Goal: Task Accomplishment & Management: Manage account settings

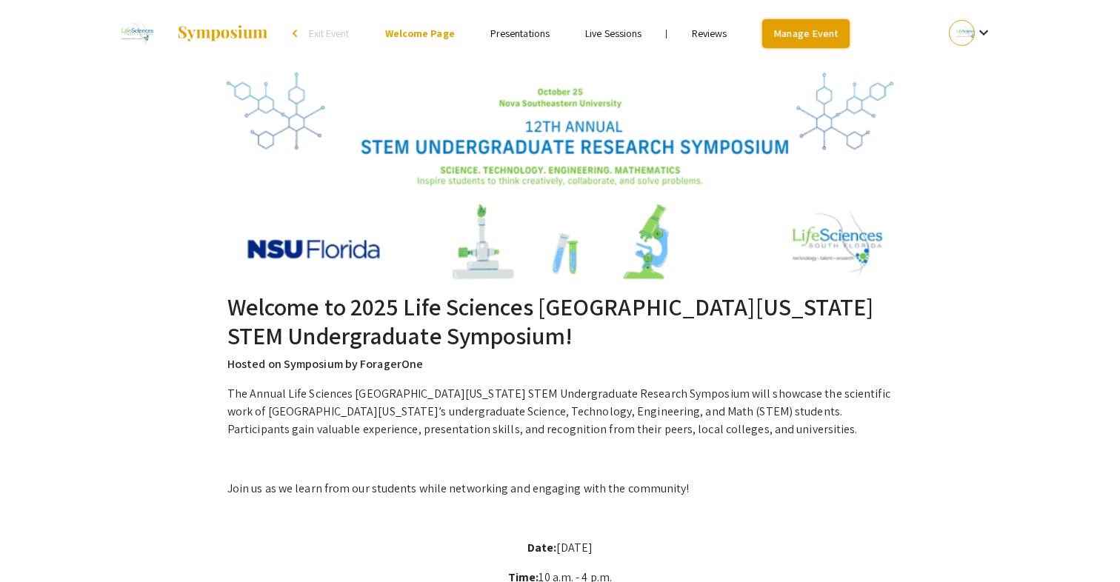
click at [807, 27] on link "Manage Event" at bounding box center [805, 33] width 87 height 29
click at [823, 38] on link "Manage Event" at bounding box center [805, 33] width 87 height 29
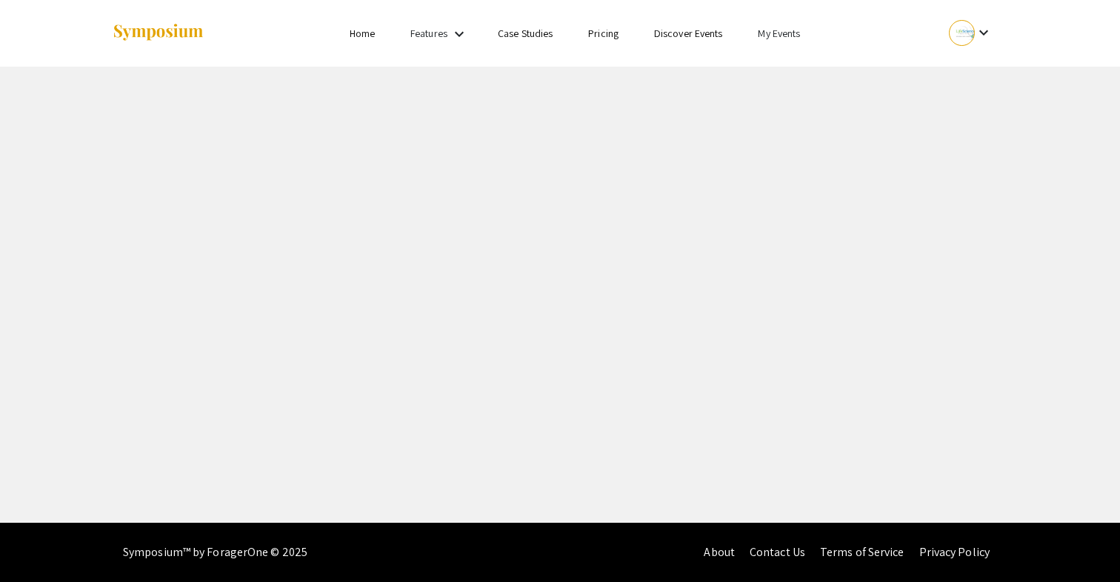
click at [769, 36] on link "My Events" at bounding box center [779, 33] width 42 height 13
click at [772, 67] on button "Events I've organized" at bounding box center [803, 66] width 127 height 36
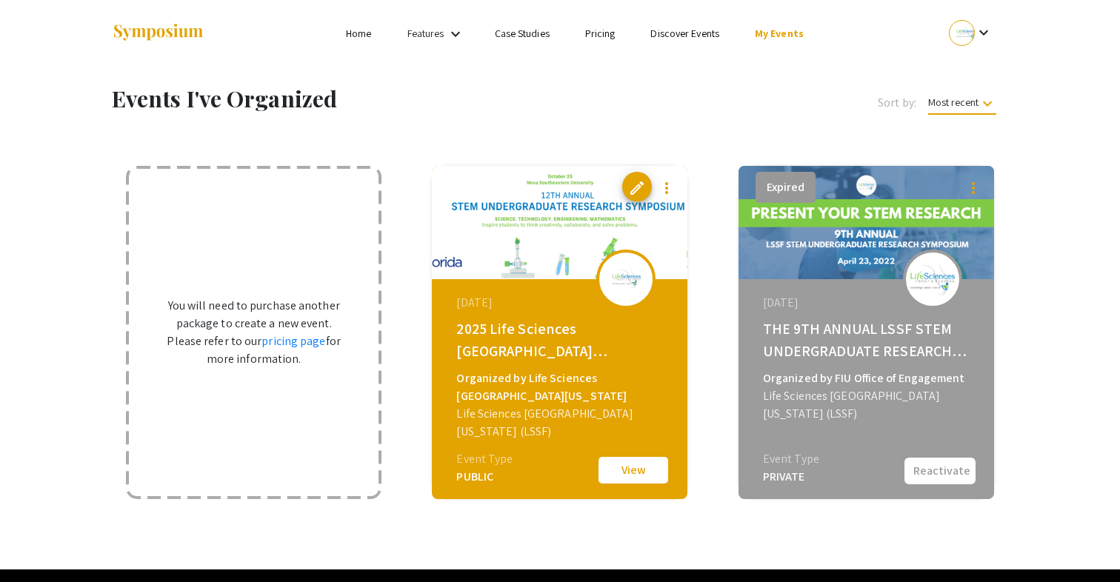
click at [622, 476] on button "View" at bounding box center [633, 470] width 74 height 31
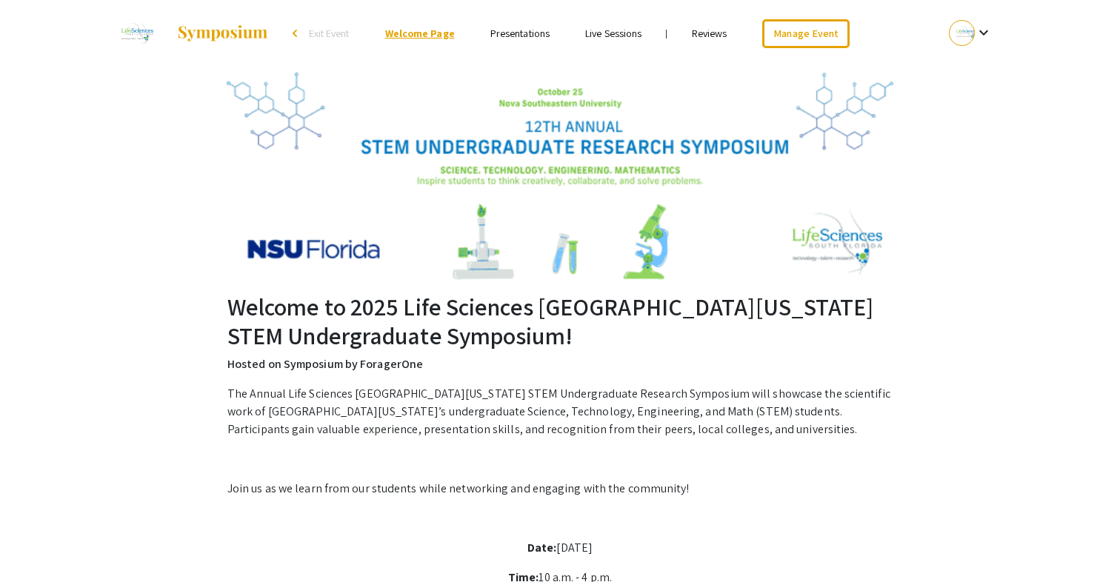
click at [422, 32] on link "Welcome Page" at bounding box center [420, 33] width 70 height 13
click at [812, 39] on link "Manage Event" at bounding box center [805, 33] width 87 height 29
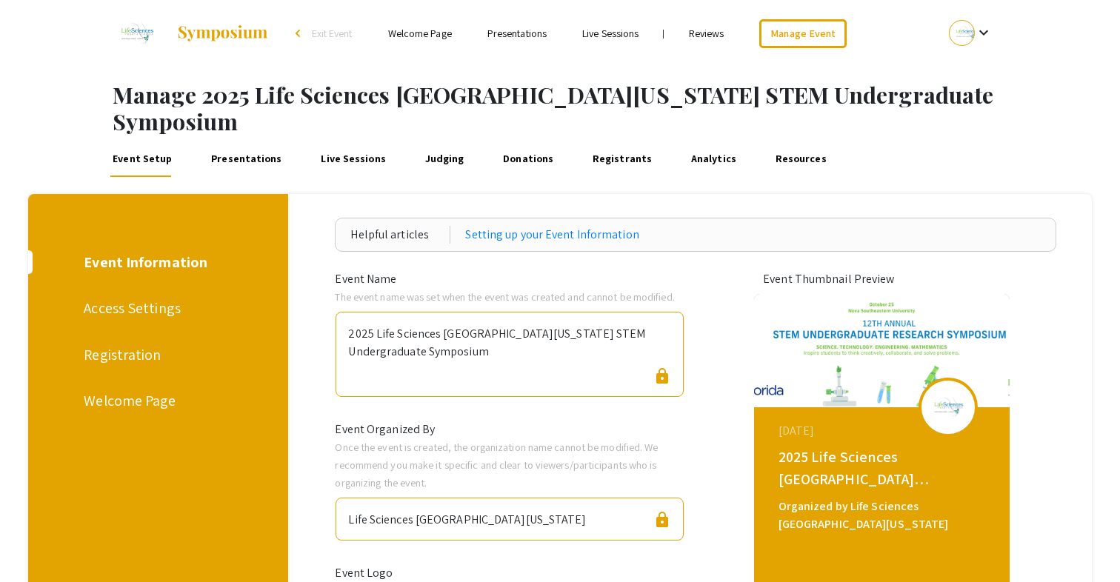
click at [138, 390] on div "Welcome Page" at bounding box center [156, 401] width 144 height 22
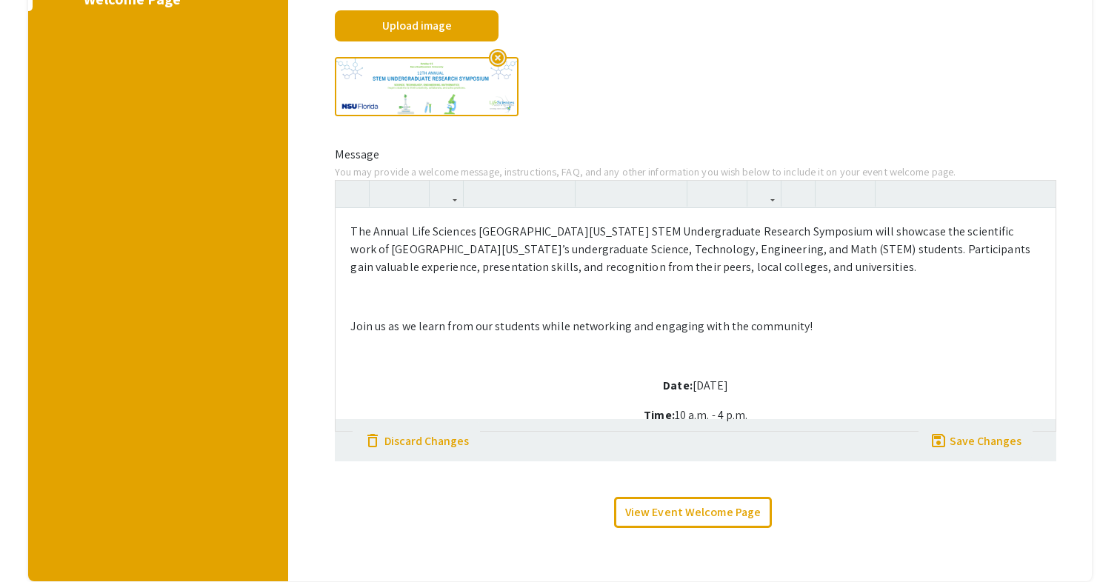
click at [775, 344] on div "The Annual Life Sciences [GEOGRAPHIC_DATA][US_STATE] STEM Undergraduate Researc…" at bounding box center [695, 319] width 720 height 222
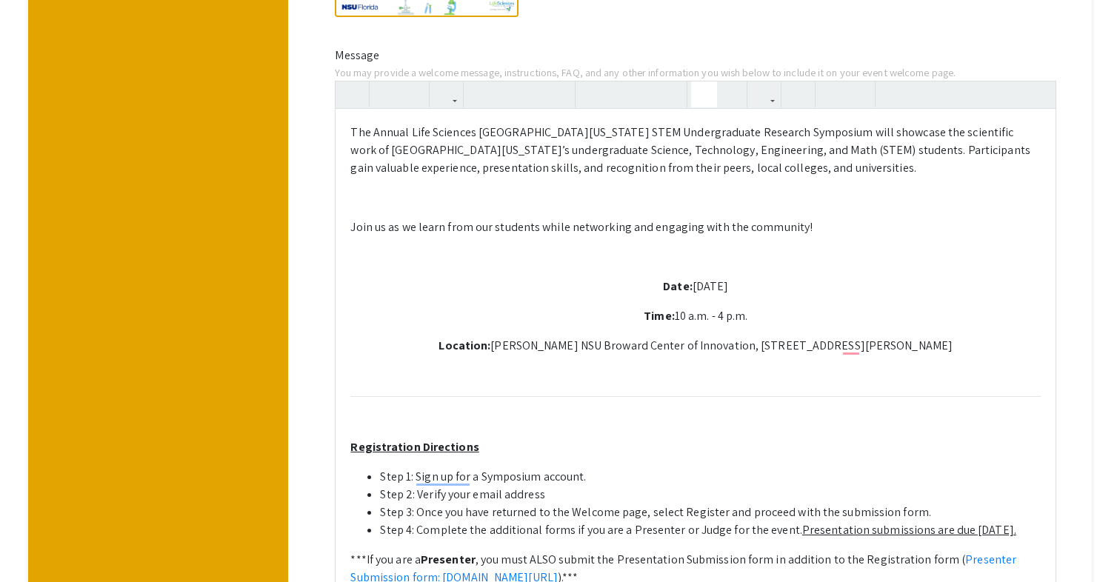
scroll to position [507, 0]
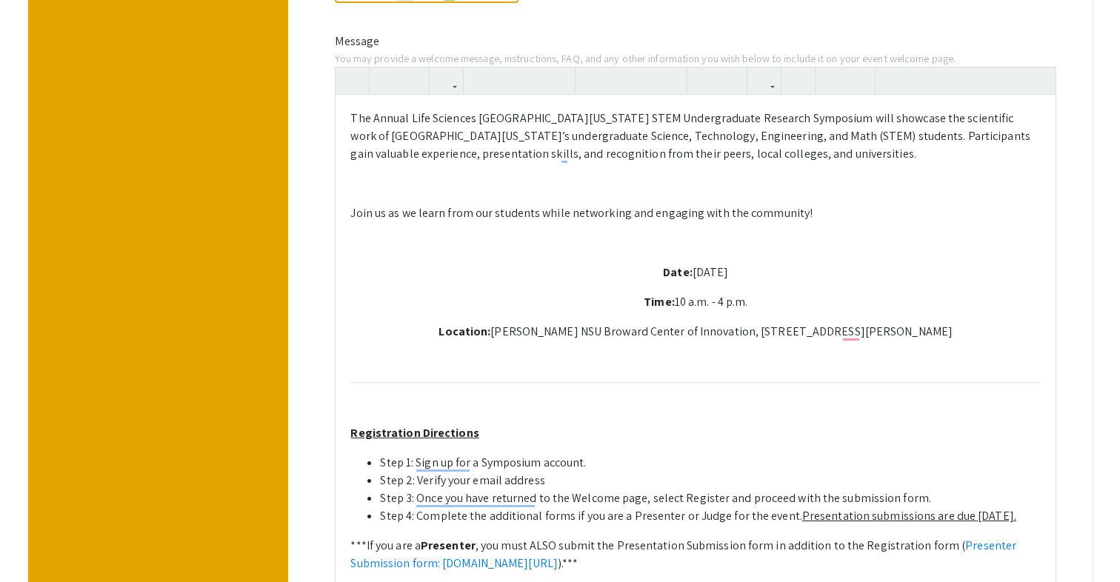
scroll to position [516, 0]
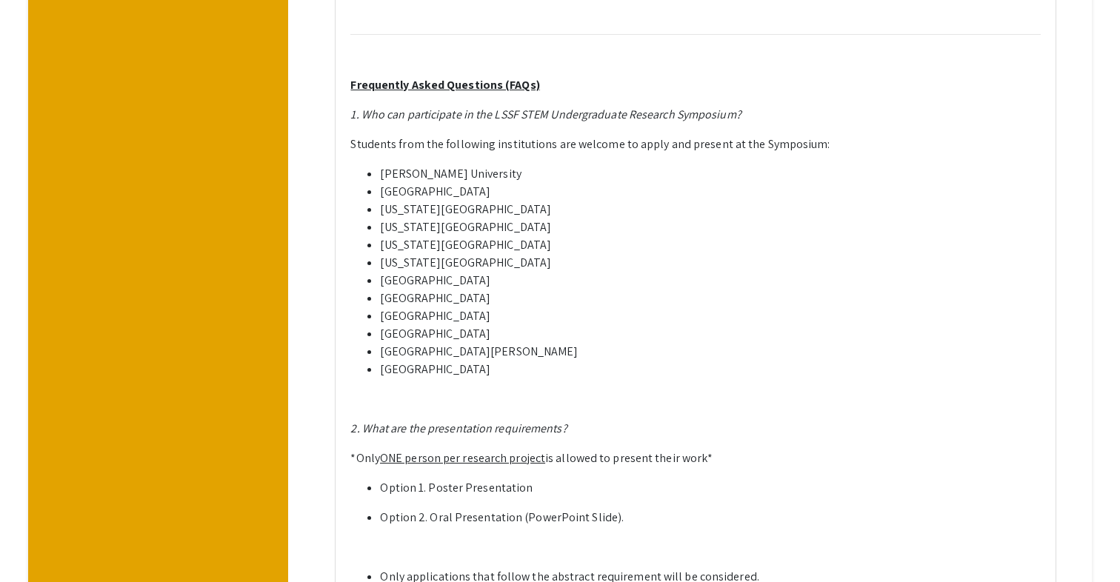
scroll to position [1723, 0]
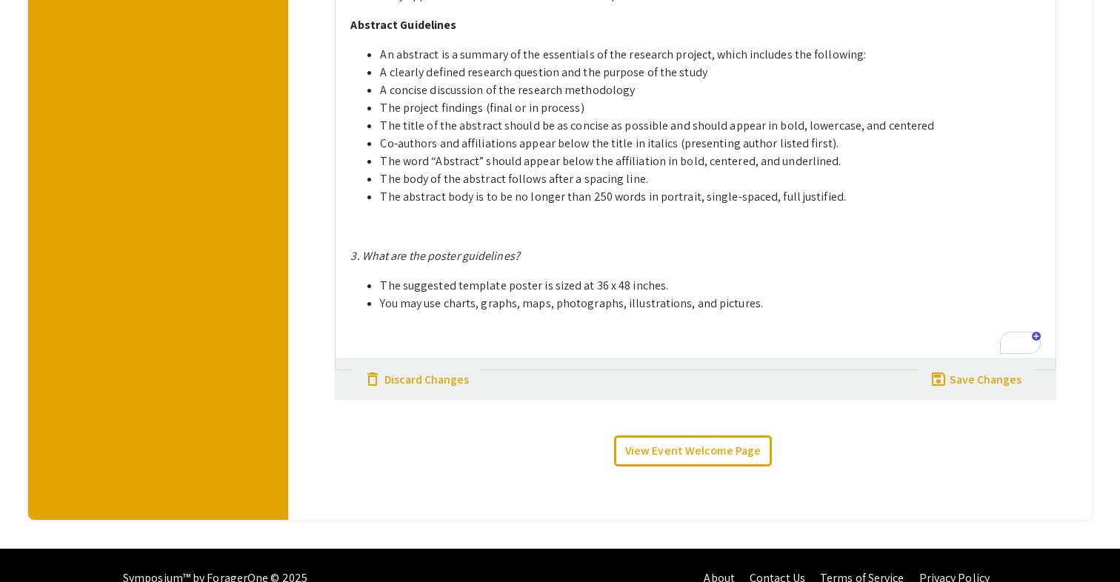
click at [655, 324] on p "To enrich screen reader interactions, please activate Accessibility in Grammarl…" at bounding box center [695, 333] width 690 height 18
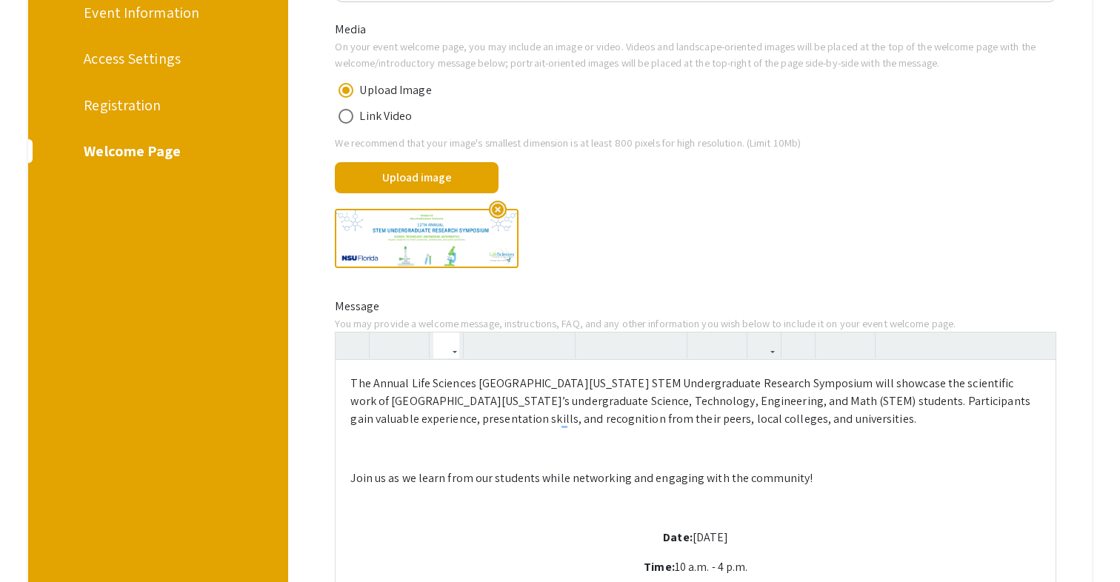
scroll to position [251, 0]
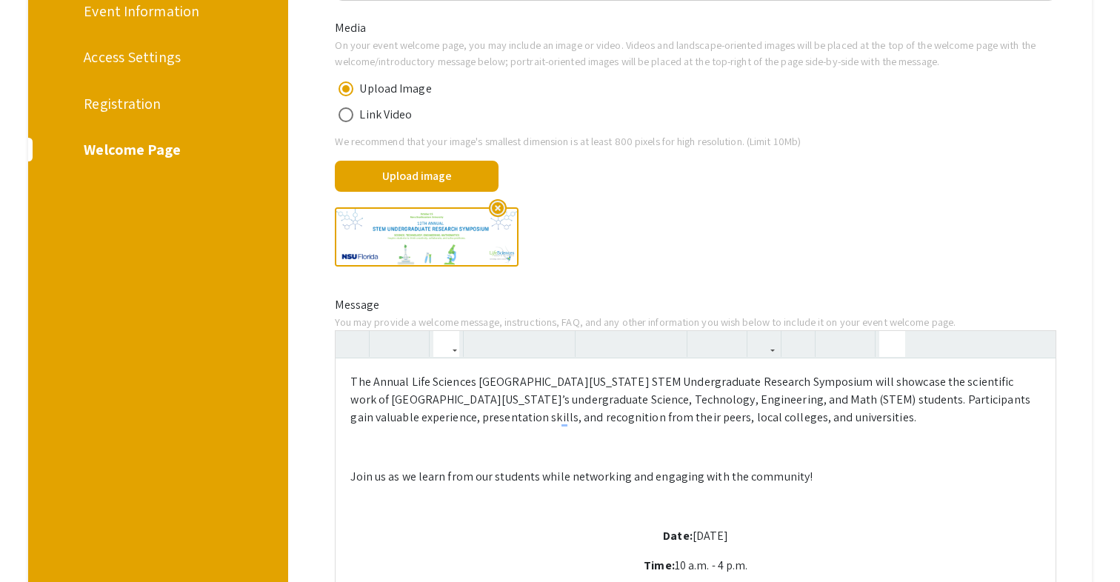
click at [898, 331] on button "button" at bounding box center [892, 344] width 26 height 26
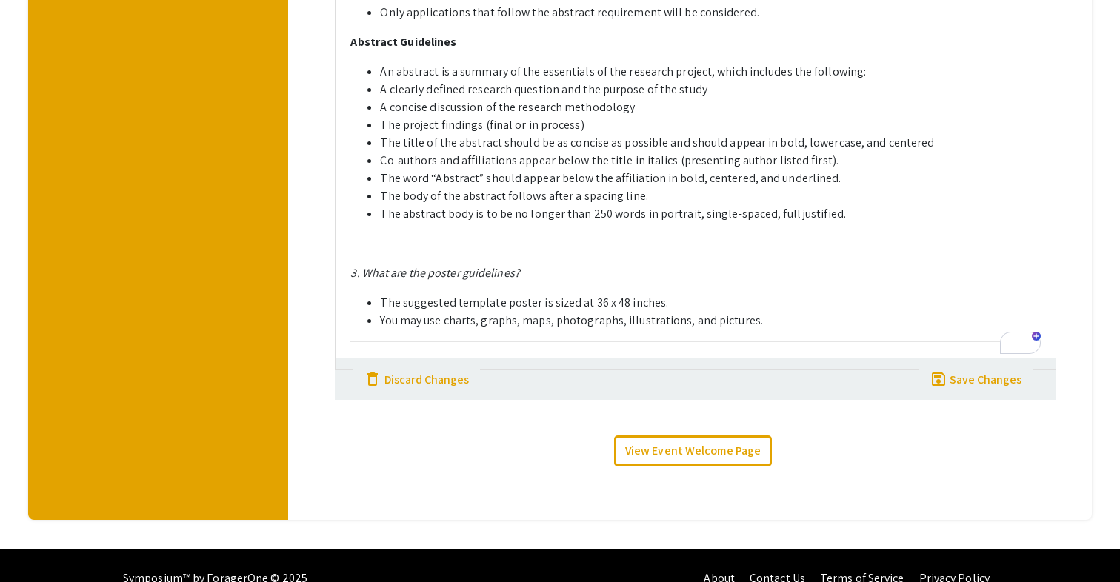
scroll to position [0, 0]
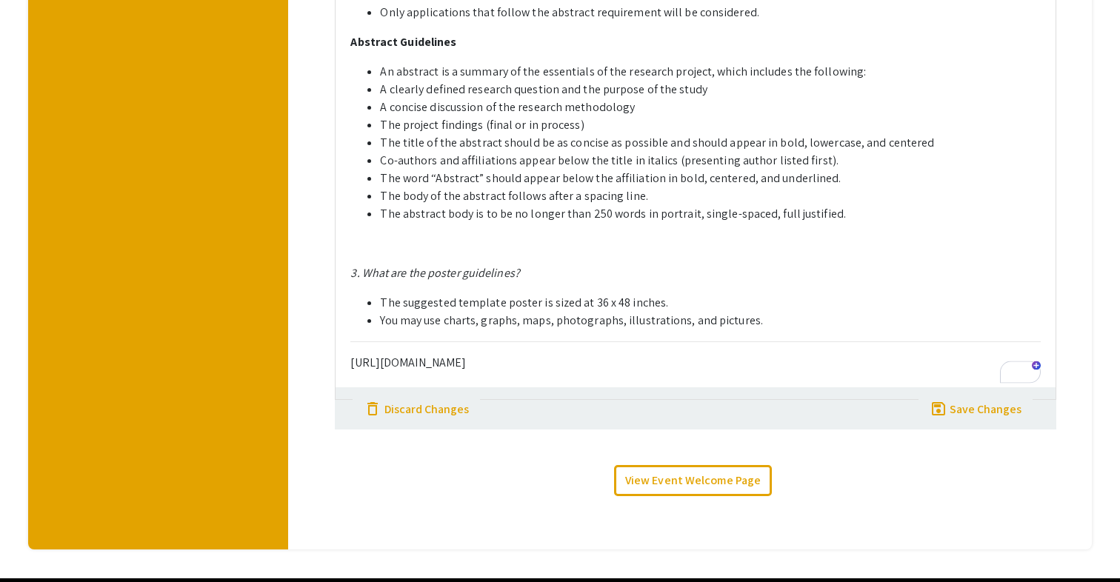
drag, startPoint x: 564, startPoint y: 336, endPoint x: 352, endPoint y: 344, distance: 211.9
click at [352, 344] on p "[URL][DOMAIN_NAME]" at bounding box center [695, 356] width 690 height 30
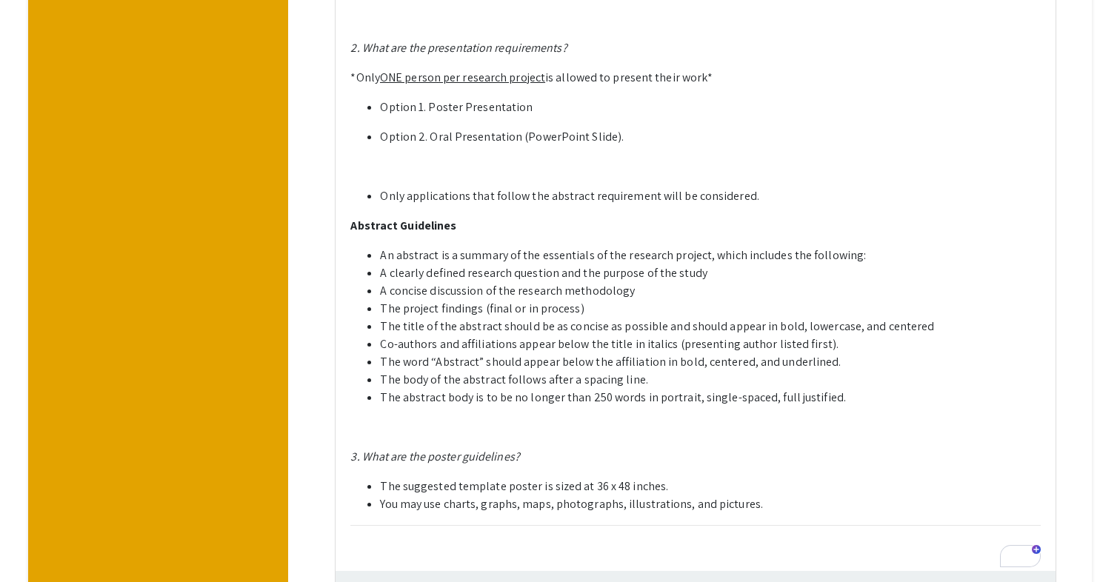
scroll to position [1623, 0]
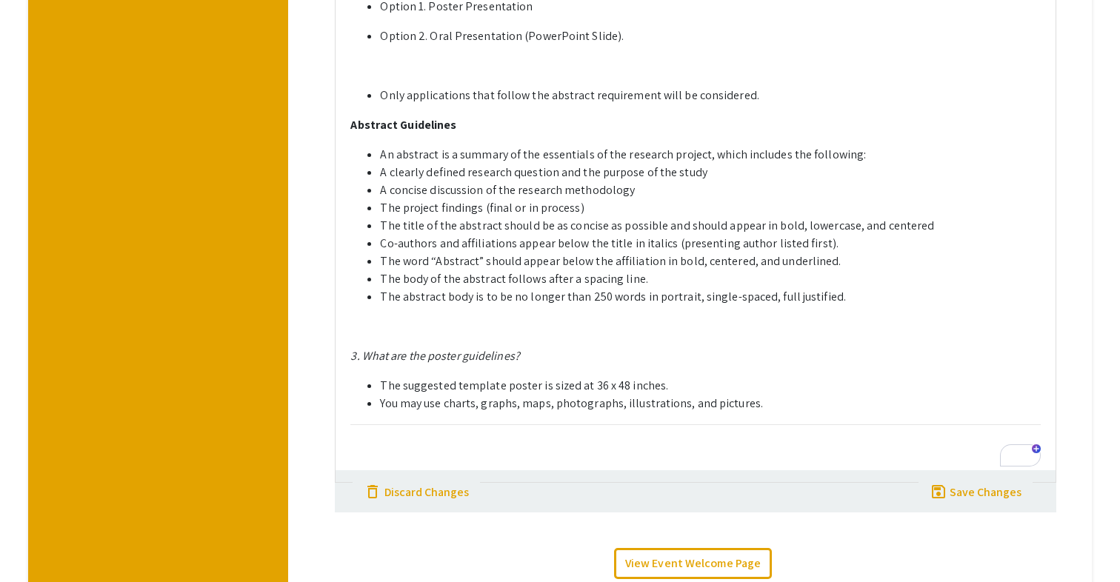
type textarea "<l>Ips Dolors Amet Consecte Adipi Elitsed DOEI Temporincidid Utlabore Etdolorem…"
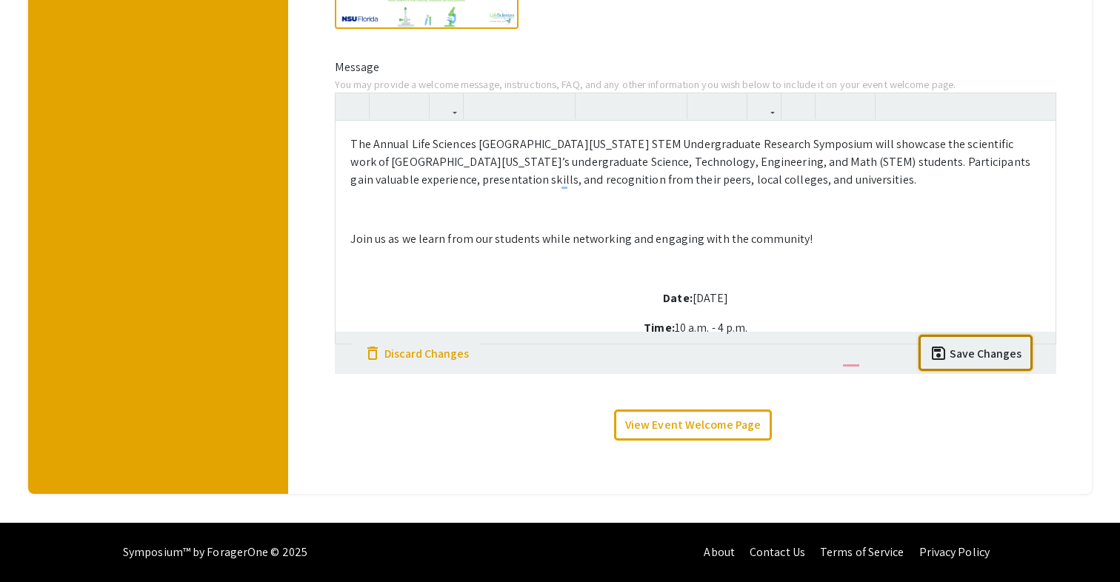
click at [962, 526] on div "Skip navigation arrow_back_ios Exit Event Welcome Page Presentations Live Sessi…" at bounding box center [560, 46] width 1120 height 1071
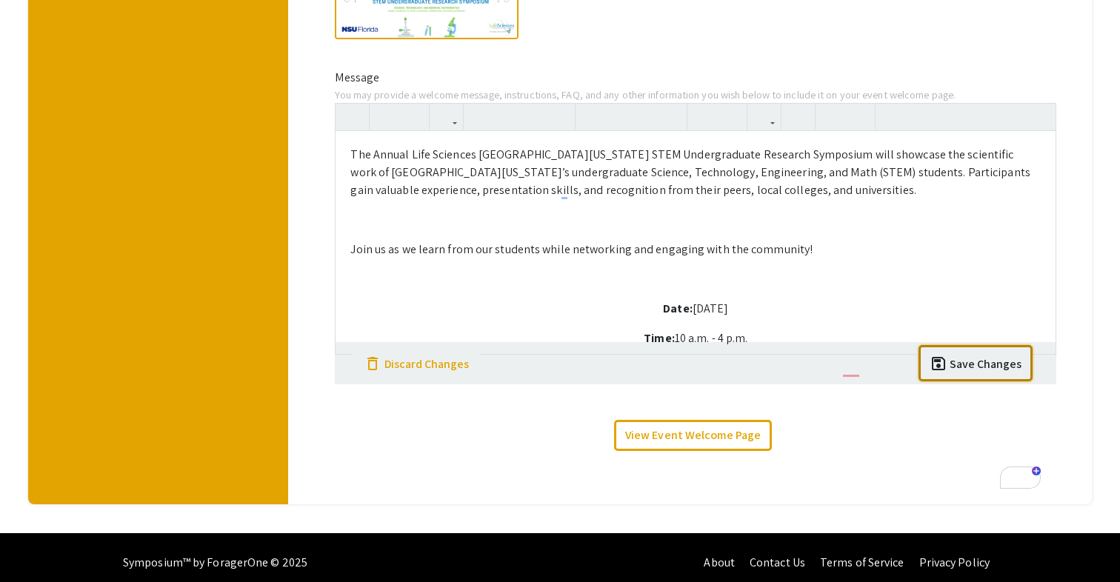
scroll to position [463, 0]
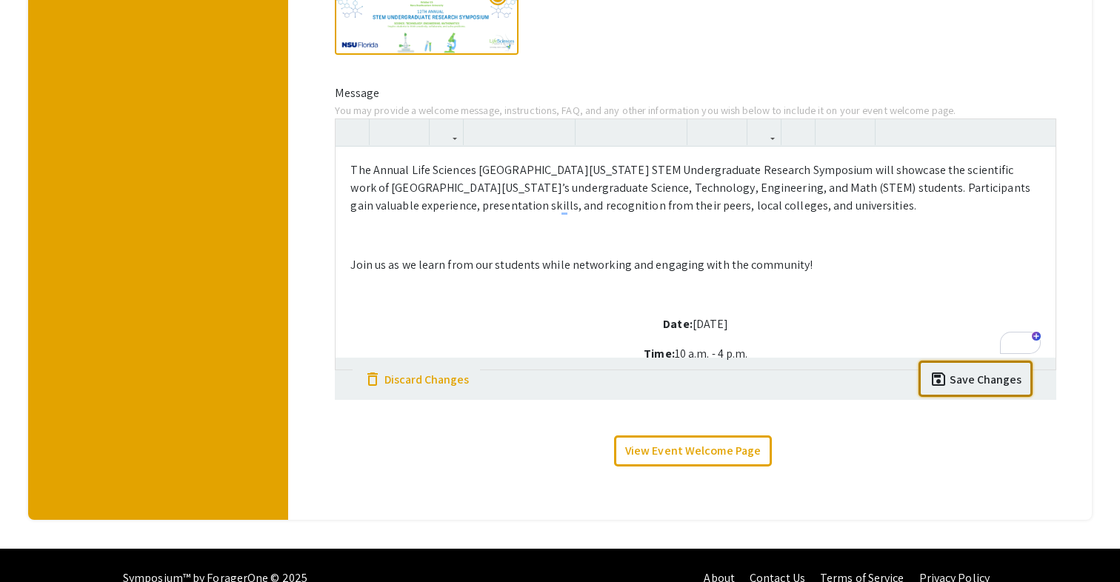
click at [975, 371] on div "Save Changes" at bounding box center [985, 380] width 72 height 18
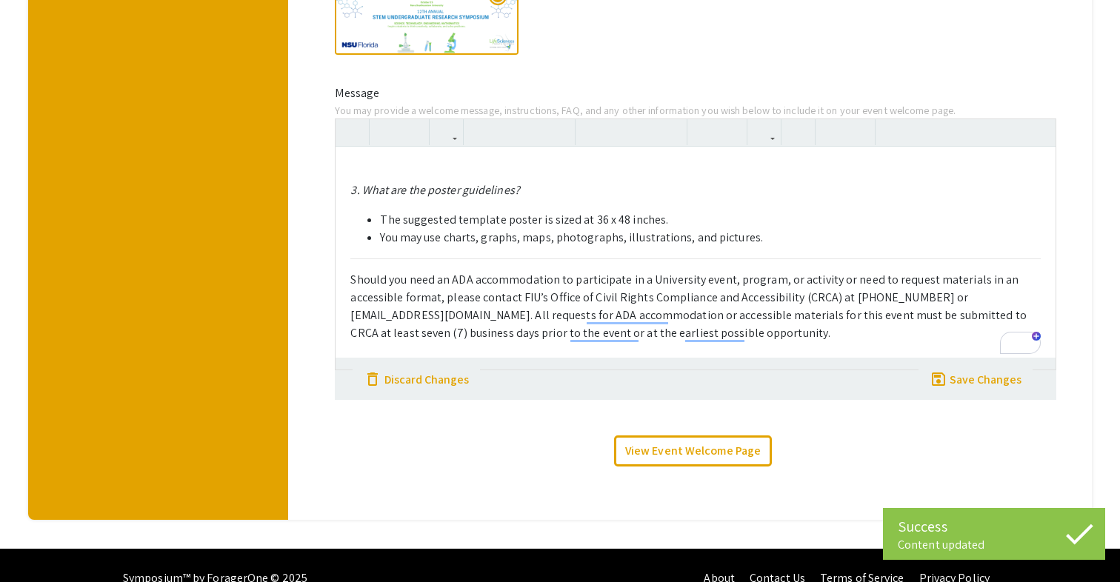
scroll to position [0, 0]
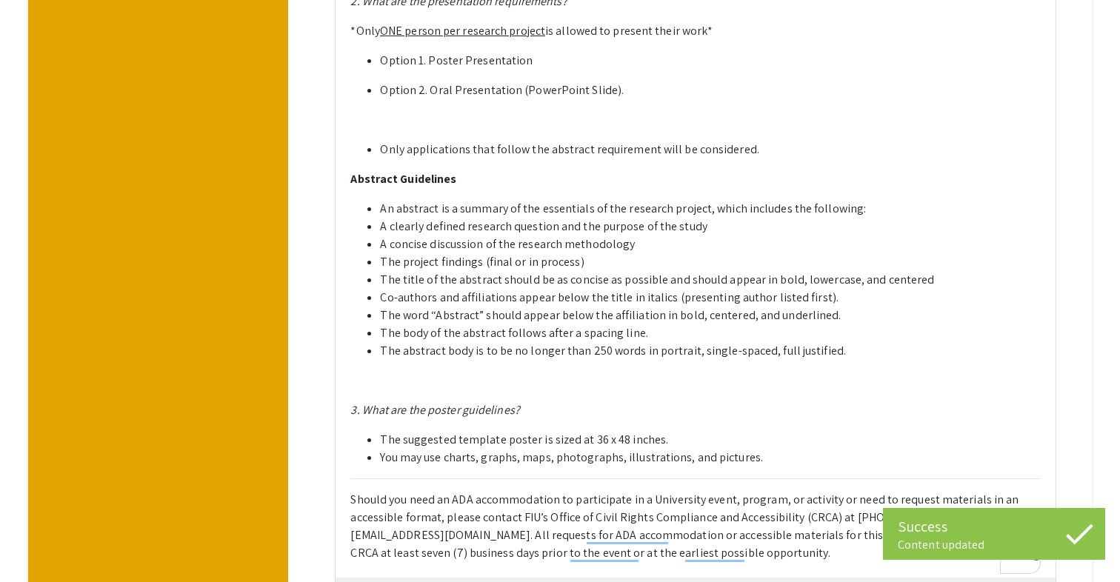
scroll to position [1789, 0]
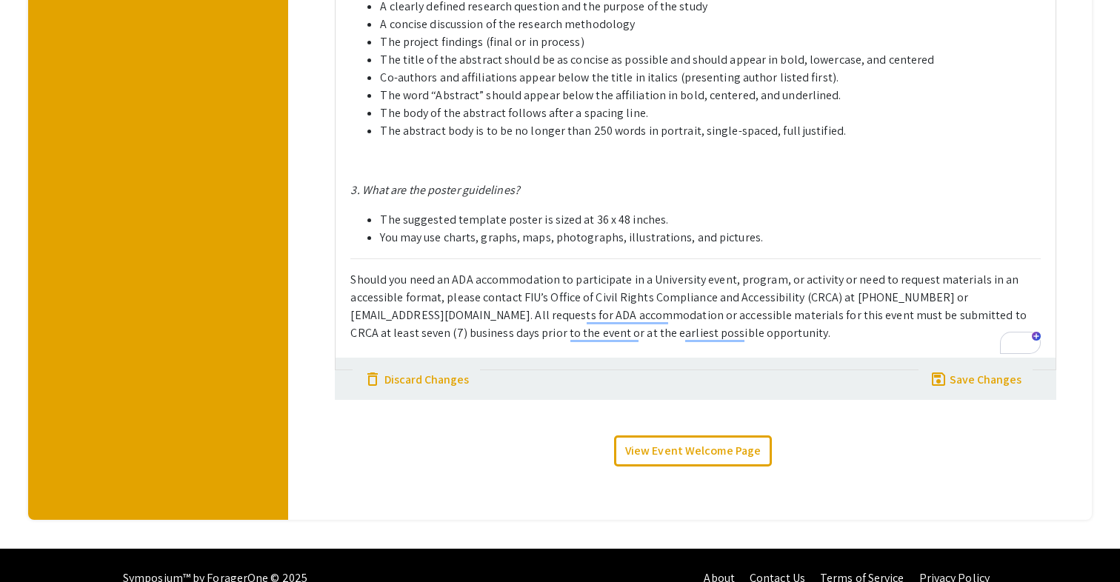
click at [758, 310] on p "Should you need an ADA accommodation to participate in a University event, prog…" at bounding box center [695, 300] width 690 height 84
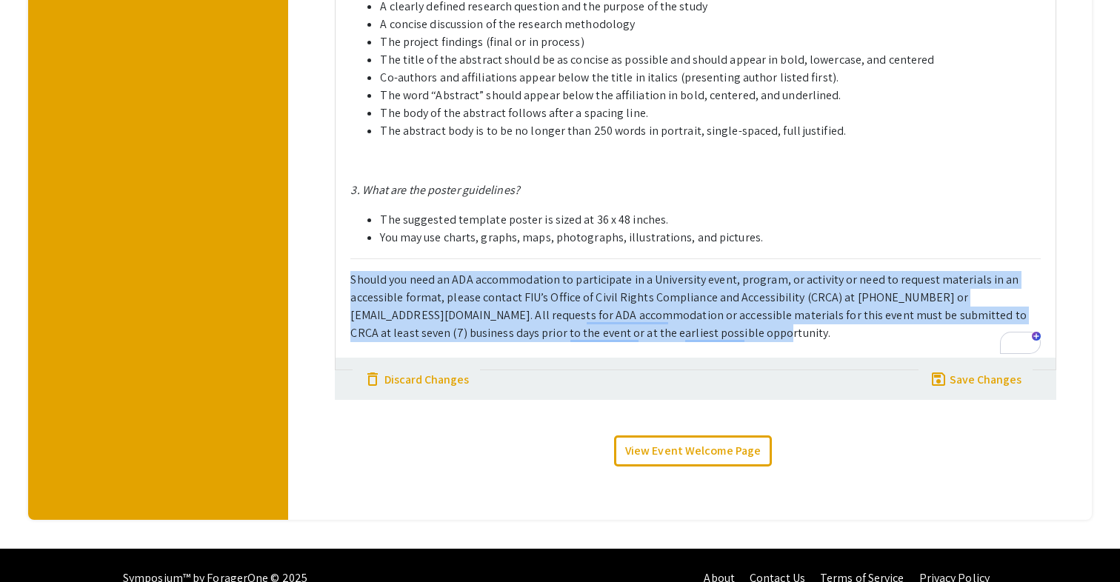
drag, startPoint x: 758, startPoint y: 310, endPoint x: 351, endPoint y: 231, distance: 414.8
click at [401, 258] on hr "To enrich screen reader interactions, please activate Accessibility in Grammarl…" at bounding box center [695, 258] width 690 height 1
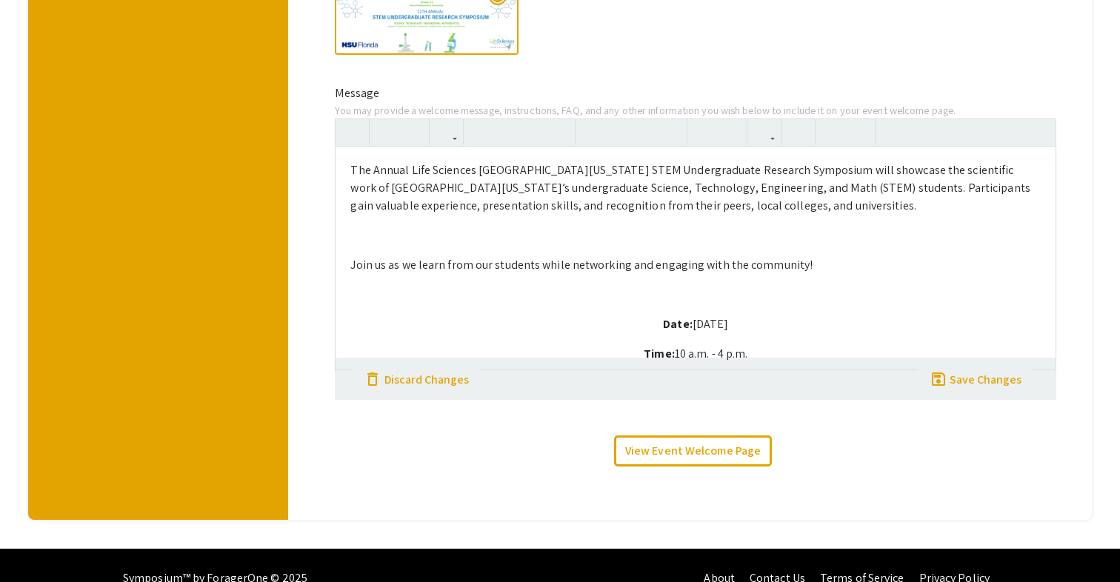
scroll to position [0, 0]
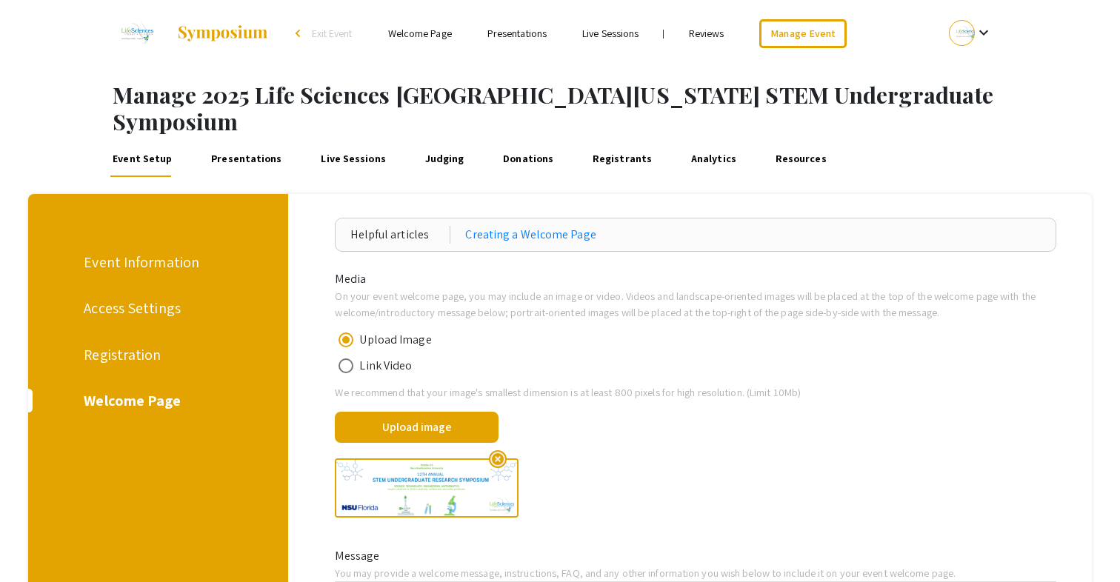
click at [155, 251] on div "Event Information" at bounding box center [156, 262] width 144 height 22
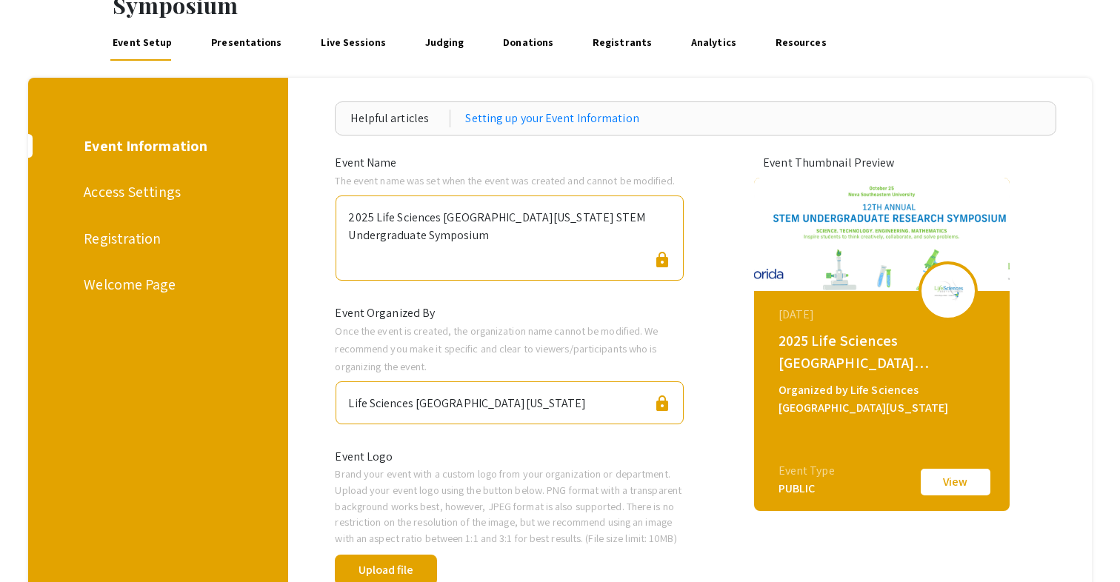
scroll to position [98, 0]
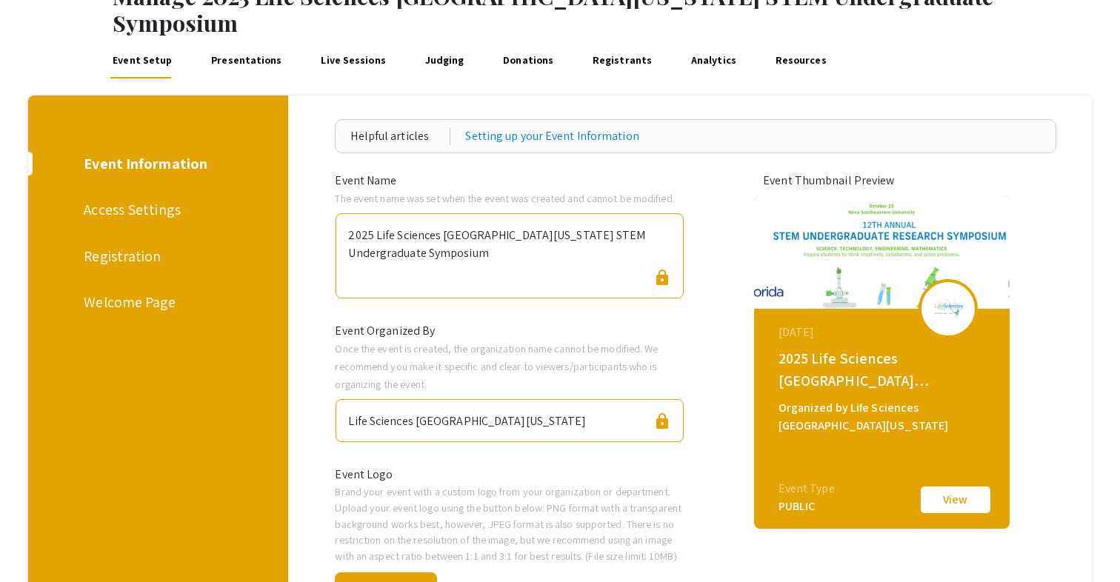
click at [117, 245] on div "Registration" at bounding box center [156, 256] width 144 height 22
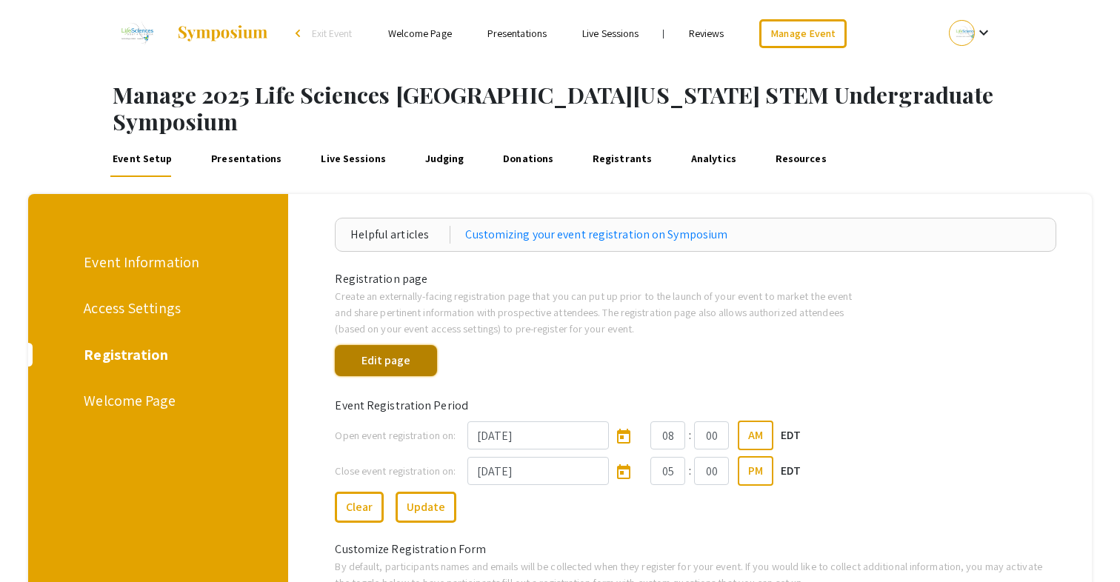
click at [369, 345] on button "Edit page" at bounding box center [385, 360] width 101 height 31
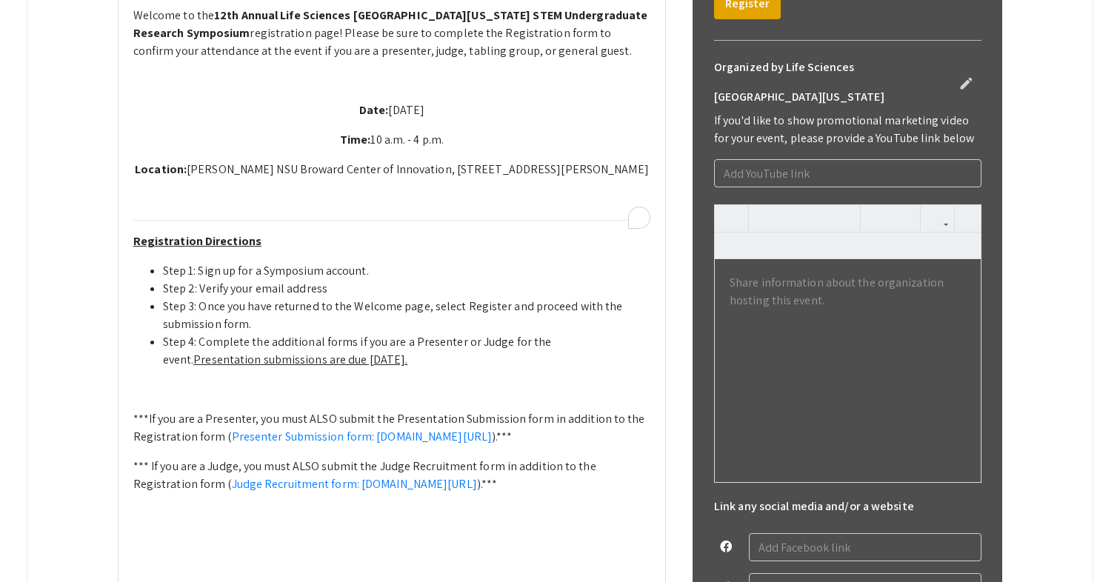
click at [453, 273] on div "Welcome to the 12th Annual Life Sciences [GEOGRAPHIC_DATA][US_STATE] STEM Under…" at bounding box center [391, 312] width 547 height 641
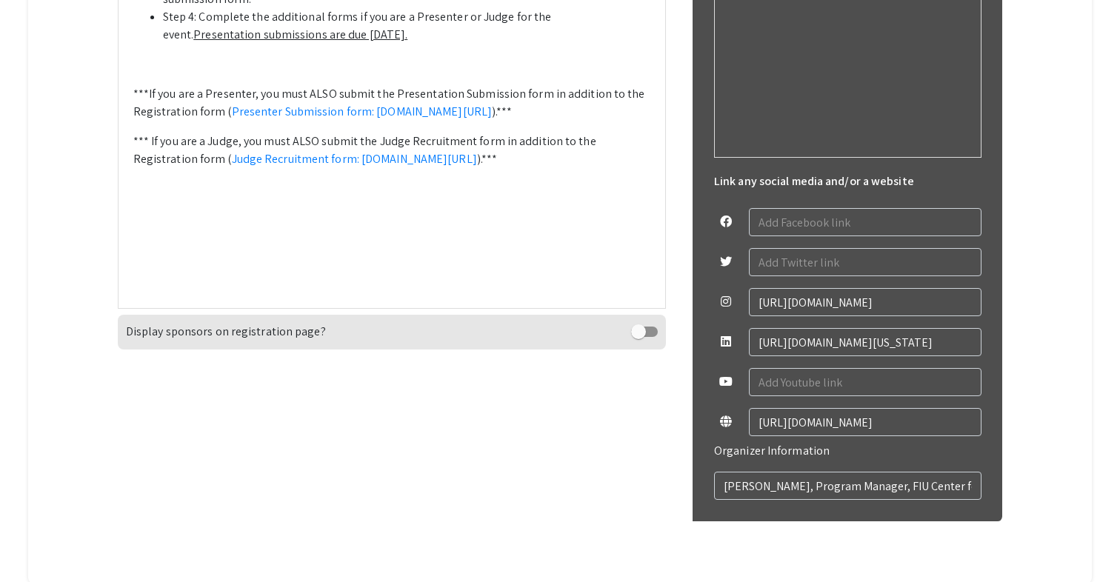
scroll to position [923, 0]
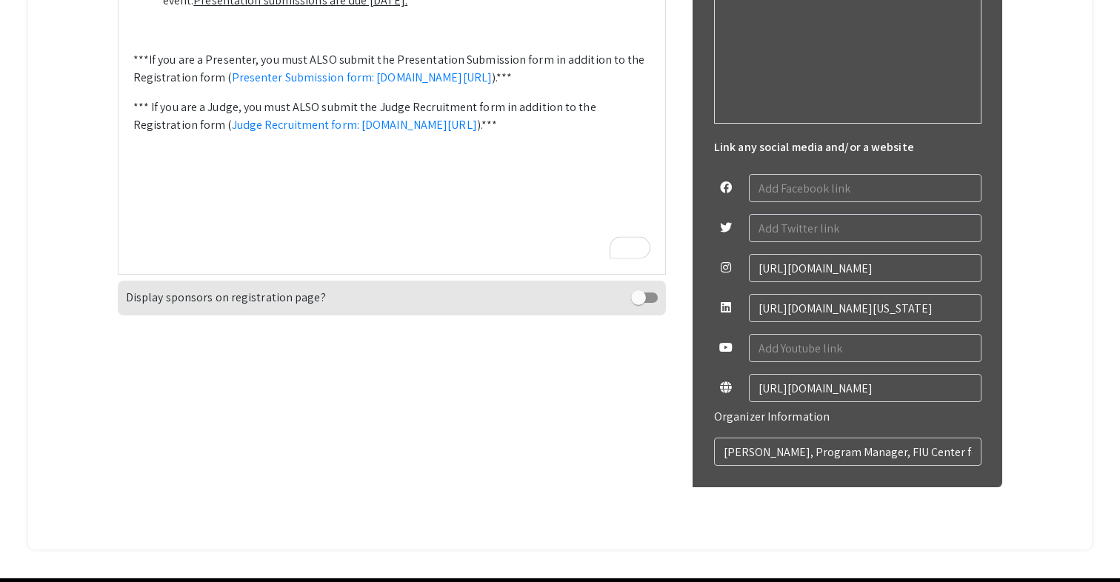
click at [328, 193] on p "To enrich screen reader interactions, please activate Accessibility in Grammarl…" at bounding box center [392, 184] width 518 height 18
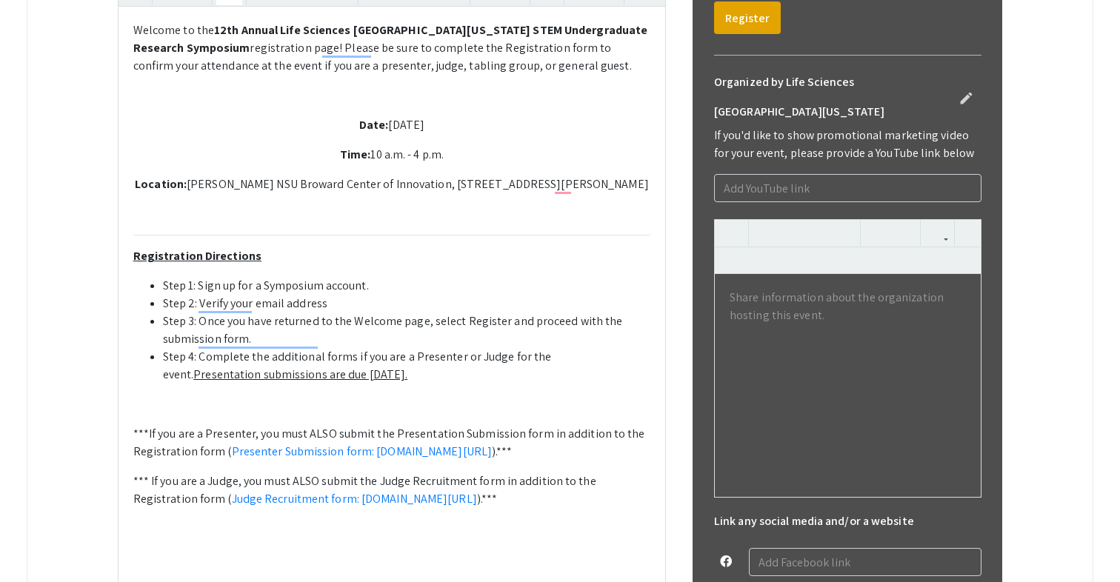
scroll to position [511, 0]
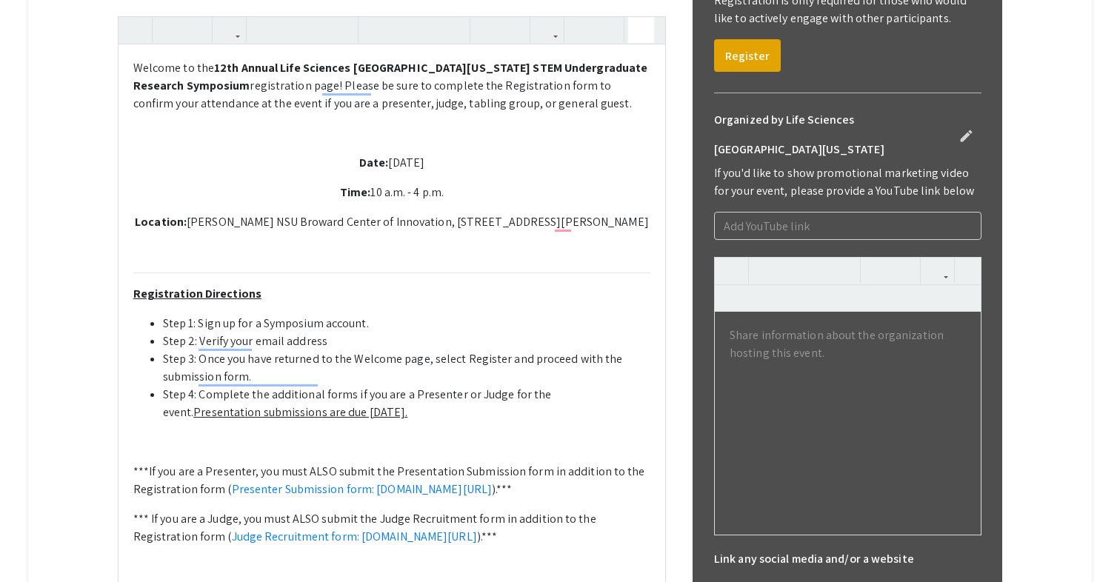
click at [643, 42] on icon "button" at bounding box center [641, 30] width 13 height 24
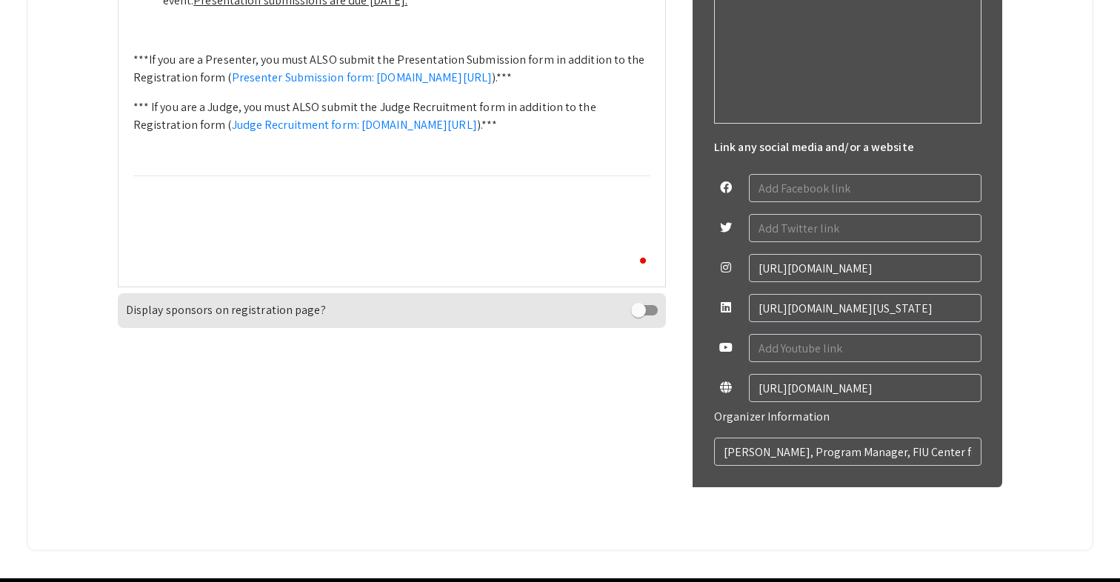
scroll to position [0, 0]
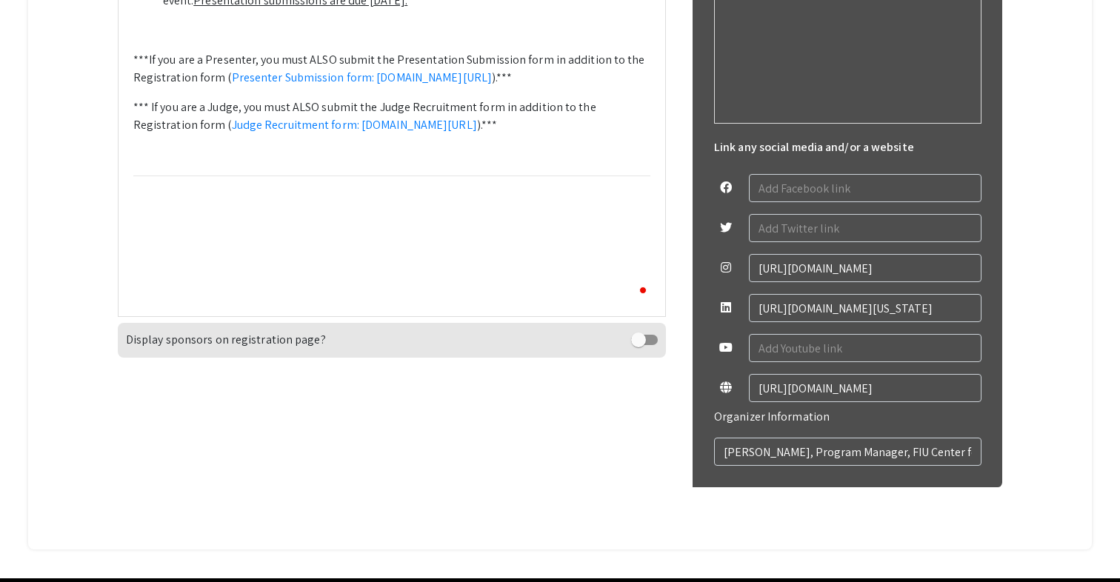
type textarea "<p>Welcome to the <strong>12th Annual Life Sciences [GEOGRAPHIC_DATA][US_STATE]…"
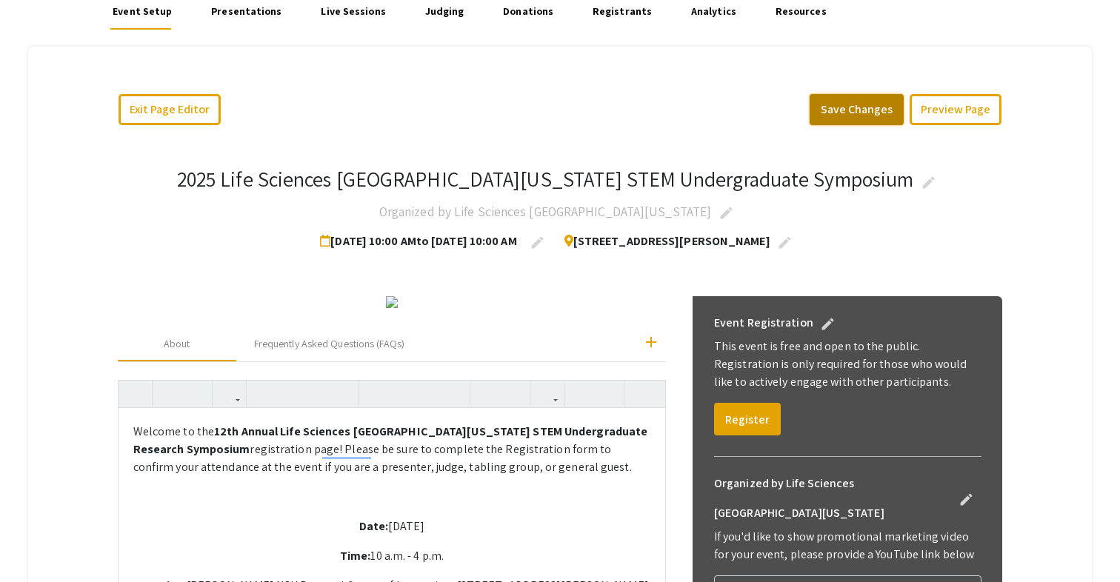
click at [862, 94] on button "Save Changes" at bounding box center [856, 109] width 94 height 31
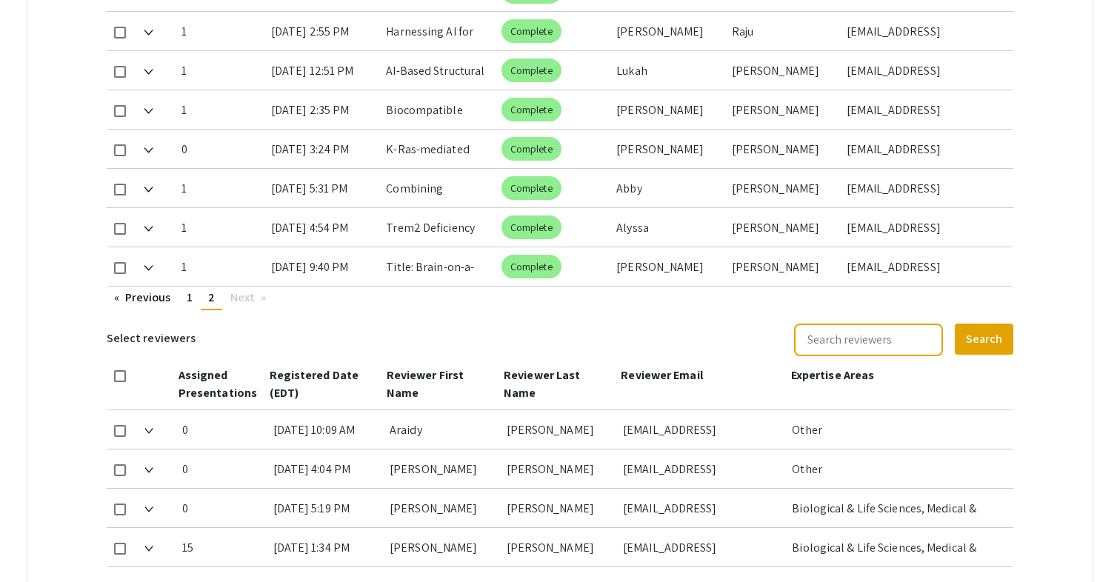
click at [1044, 207] on mat-tab-group "Abstract Management Submissions Abstract Booklet Helpful articles Abstract Mana…" at bounding box center [559, 37] width 1063 height 1463
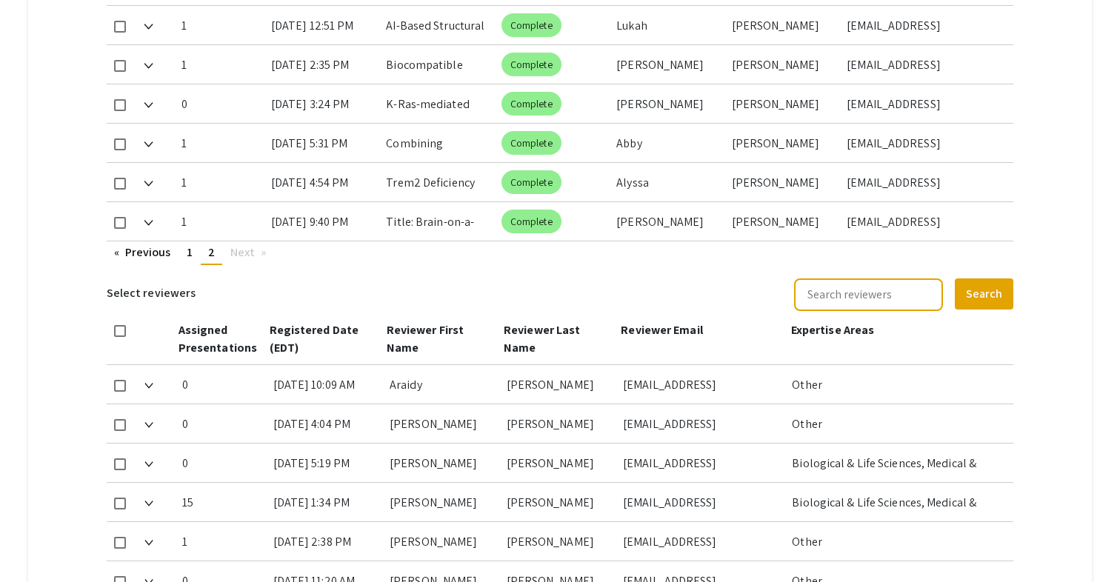
scroll to position [943, 0]
